Goal: Task Accomplishment & Management: Manage account settings

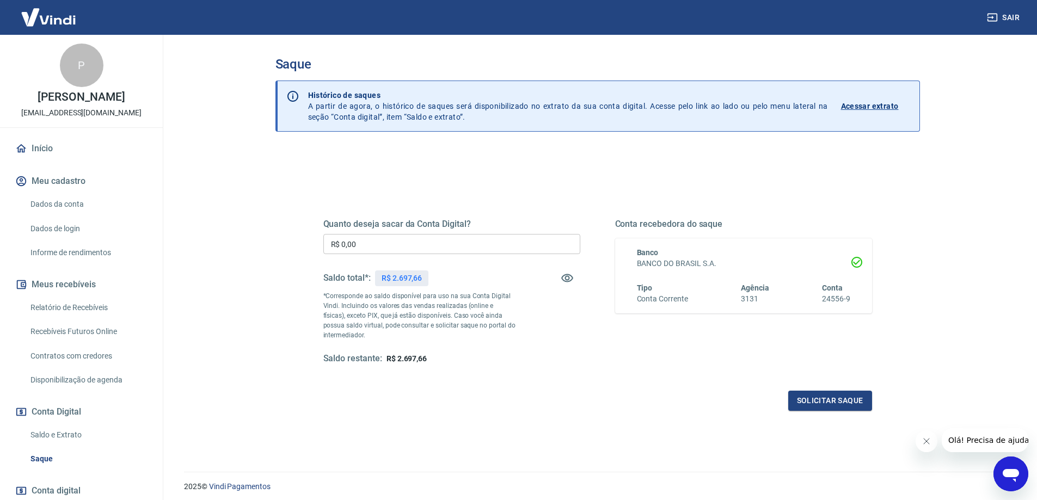
click at [478, 251] on input "R$ 0,00" at bounding box center [451, 244] width 257 height 20
type input "R$ 2.697,66"
click at [799, 402] on button "Solicitar saque" at bounding box center [831, 401] width 84 height 20
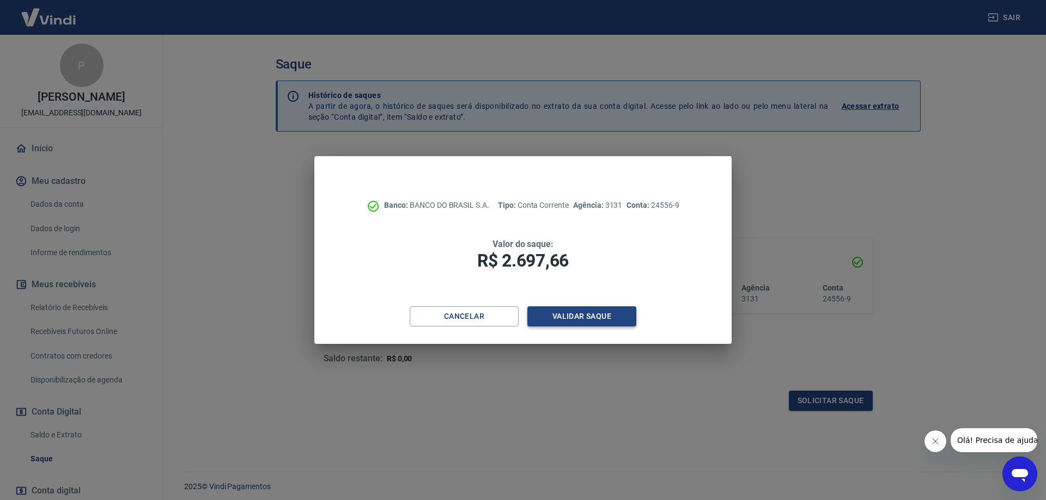
click at [587, 327] on button "Validar saque" at bounding box center [581, 317] width 109 height 20
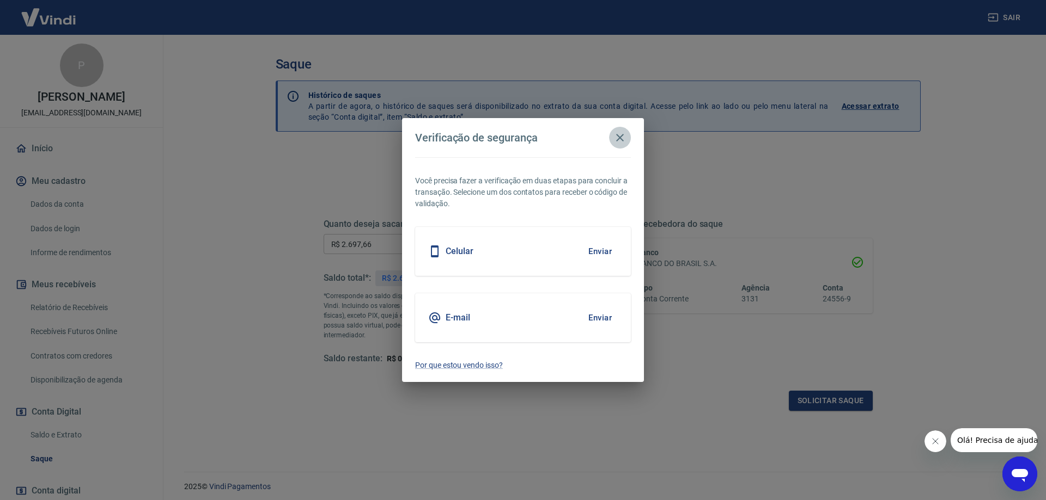
click at [620, 140] on icon "button" at bounding box center [619, 137] width 13 height 13
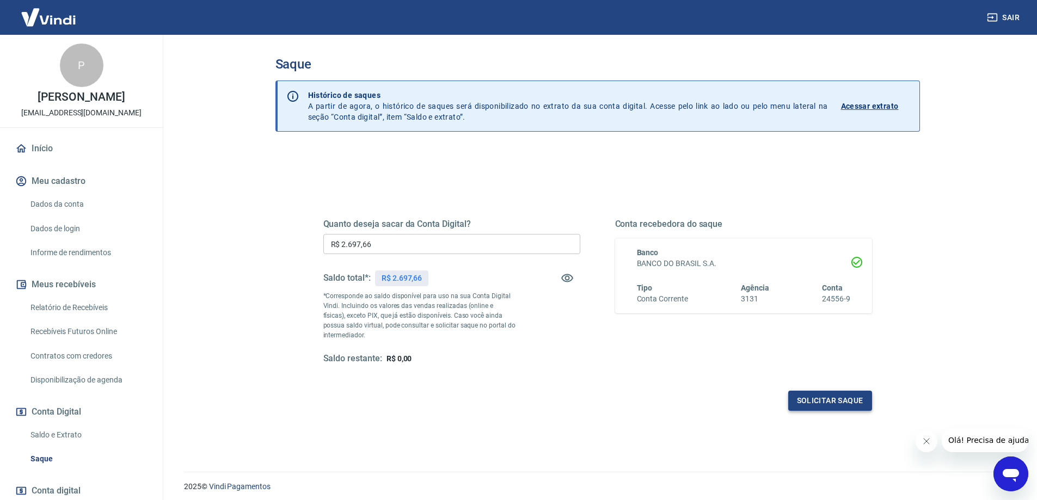
click at [808, 404] on button "Solicitar saque" at bounding box center [831, 401] width 84 height 20
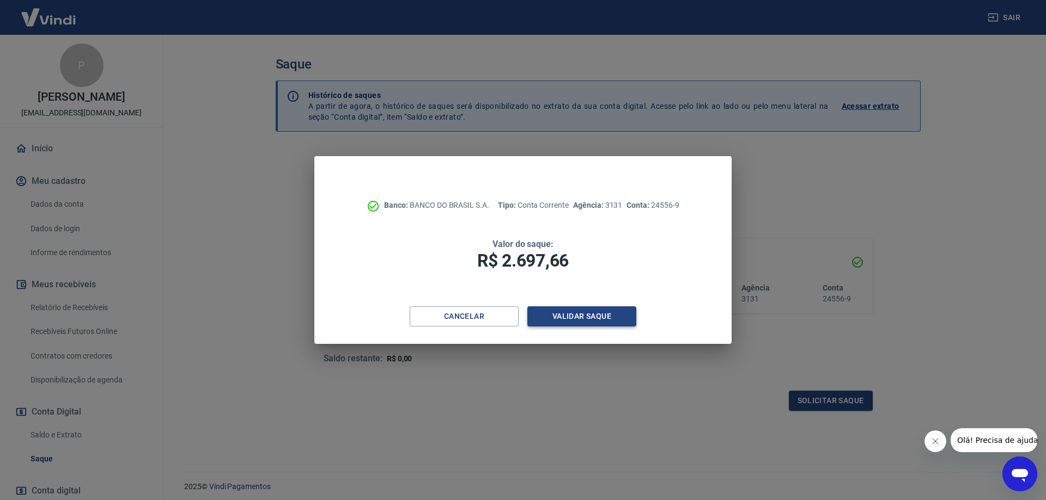
click at [560, 323] on button "Validar saque" at bounding box center [581, 317] width 109 height 20
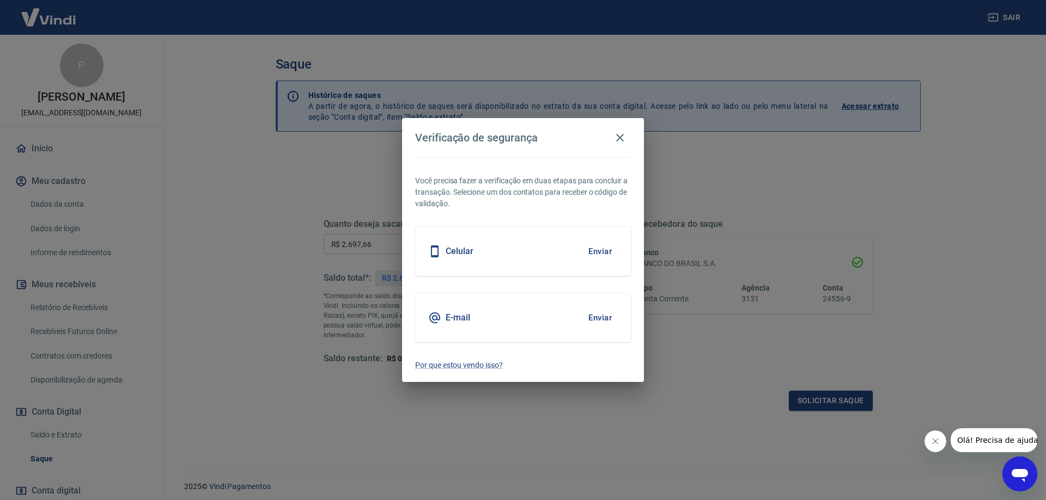
click at [603, 319] on button "Enviar" at bounding box center [599, 318] width 35 height 23
click at [589, 319] on body "Sair P [PERSON_NAME] [EMAIL_ADDRESS][DOMAIN_NAME] Início Meu cadastro Dados da …" at bounding box center [523, 250] width 1046 height 500
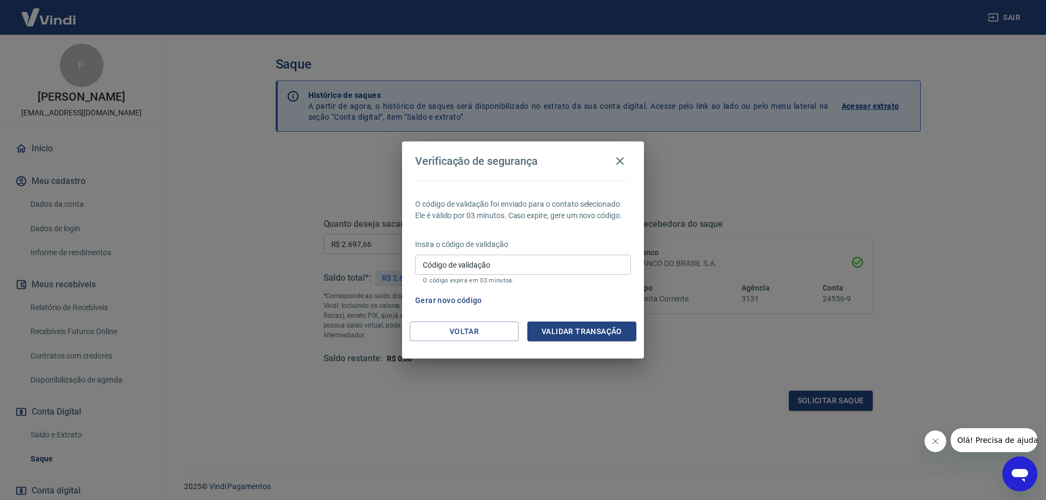
click at [531, 255] on input "Código de validação" at bounding box center [523, 265] width 216 height 20
type input "975188"
click at [624, 338] on button "Validar transação" at bounding box center [581, 332] width 109 height 20
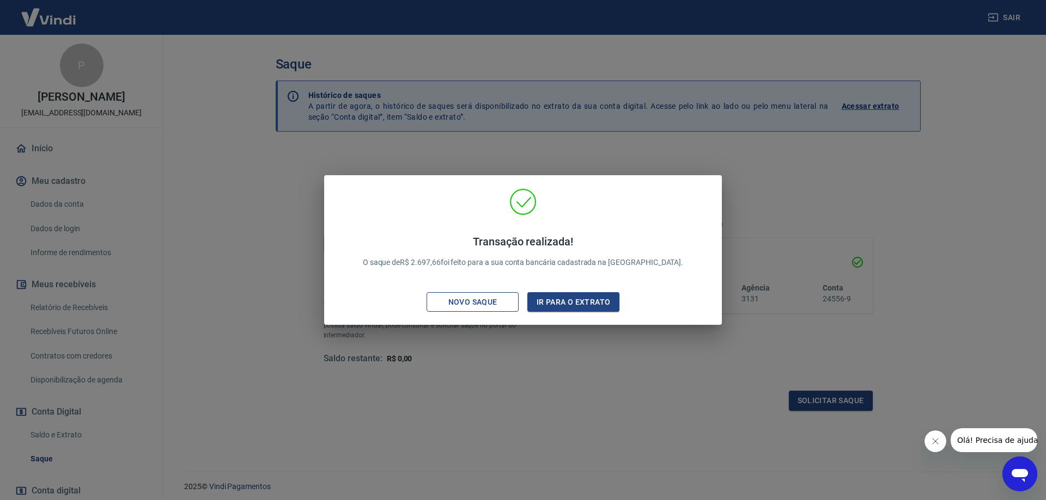
click at [496, 298] on div "Novo saque" at bounding box center [472, 303] width 75 height 14
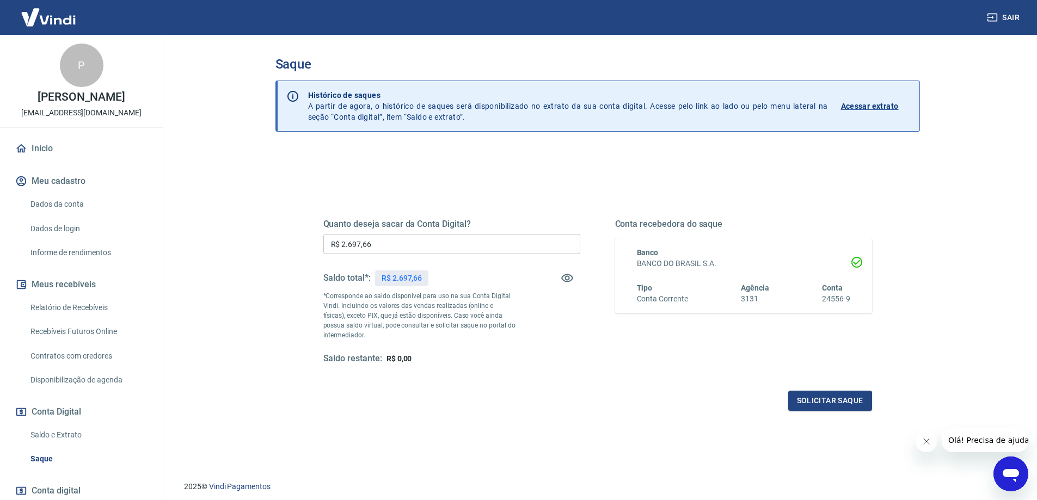
click at [578, 198] on div "Quanto deseja sacar da Conta Digital? R$ 2.697,66 ​ Saldo total*: R$ 2.697,66 *…" at bounding box center [597, 302] width 549 height 218
